Goal: Task Accomplishment & Management: Manage account settings

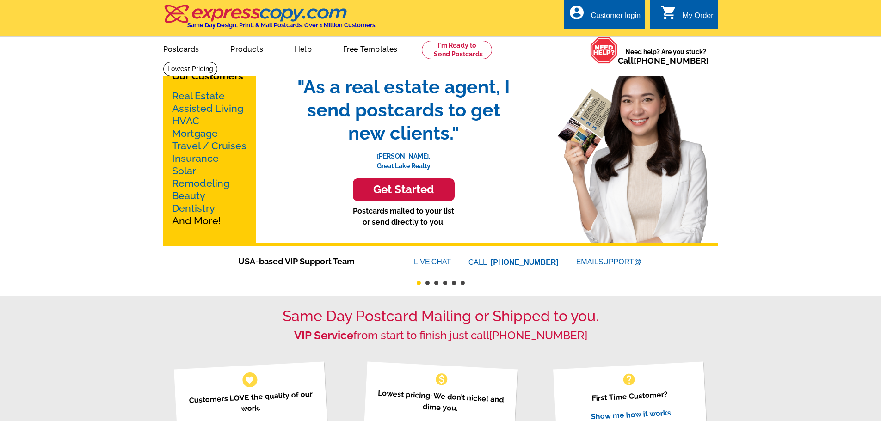
click at [620, 12] on div "Customer login" at bounding box center [616, 18] width 50 height 13
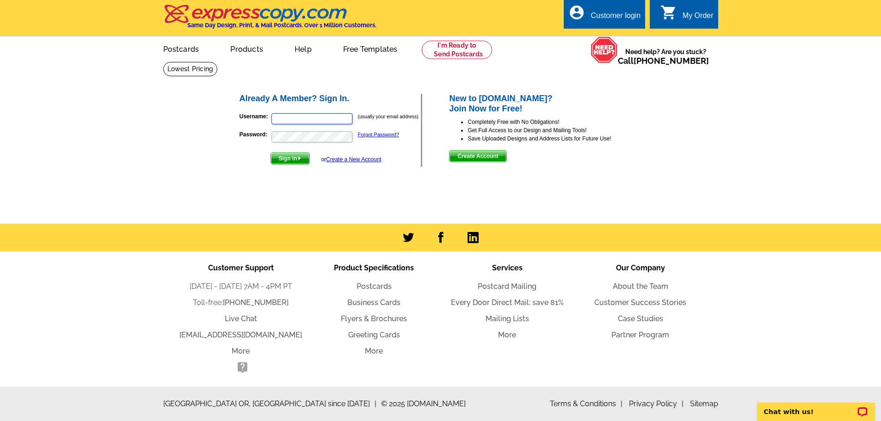
type input "[EMAIL_ADDRESS][DOMAIN_NAME]"
click at [285, 160] on span "Sign In" at bounding box center [290, 158] width 38 height 11
